Goal: Information Seeking & Learning: Learn about a topic

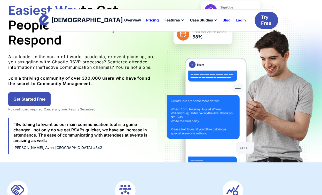
scroll to position [75, 0]
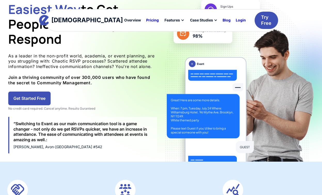
click at [26, 96] on link "Get Started Free" at bounding box center [29, 98] width 42 height 14
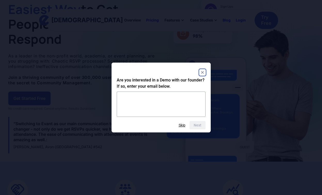
click at [203, 72] on icon "Close" at bounding box center [202, 72] width 3 height 3
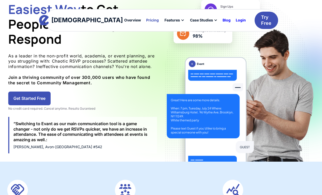
click at [146, 20] on div "Pricing" at bounding box center [152, 20] width 13 height 4
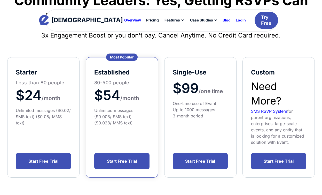
scroll to position [69, 0]
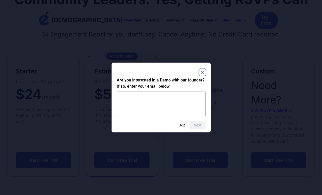
click at [202, 73] on icon "Close" at bounding box center [202, 72] width 3 height 3
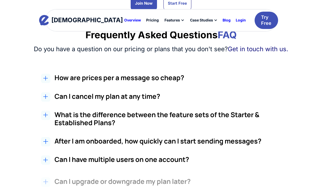
scroll to position [443, 0]
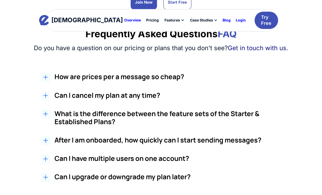
click at [48, 94] on div at bounding box center [45, 95] width 9 height 9
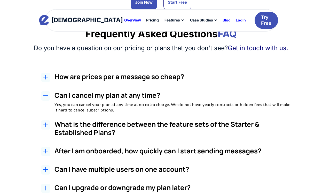
click at [52, 127] on div "What is the difference between the feature sets of the Starter & Established Pl…" at bounding box center [166, 129] width 297 height 19
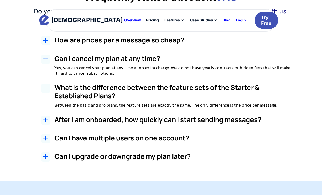
scroll to position [480, 0]
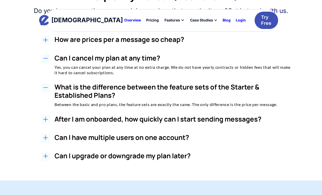
click at [55, 124] on div "After I am onboarded, how quickly can I start sending messages? Once you are ap…" at bounding box center [172, 120] width 237 height 11
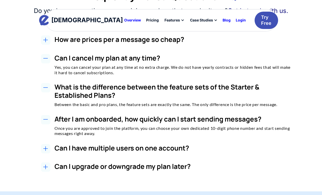
click at [150, 42] on h2 "How are prices per a message so cheap?" at bounding box center [172, 39] width 237 height 8
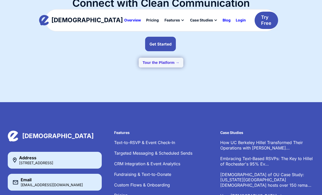
scroll to position [723, 0]
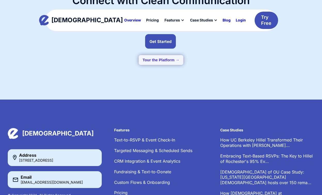
click at [176, 60] on button "Tour the Platform →" at bounding box center [161, 60] width 45 height 10
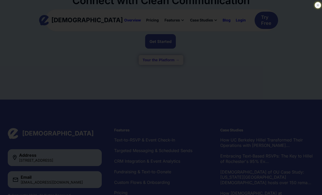
click at [319, 5] on icon at bounding box center [317, 5] width 5 height 5
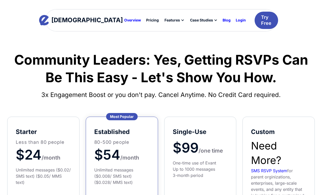
scroll to position [0, 0]
